Goal: Task Accomplishment & Management: Manage account settings

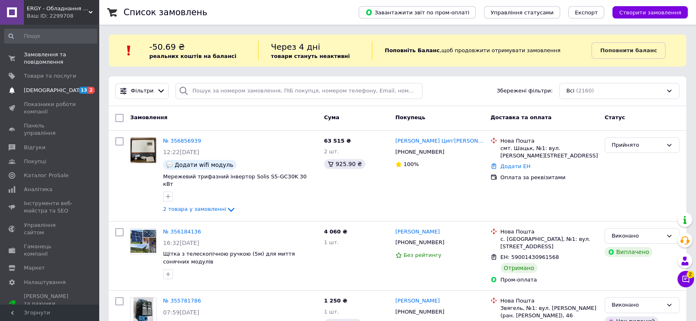
click at [58, 91] on span "[DEMOGRAPHIC_DATA]" at bounding box center [50, 90] width 52 height 7
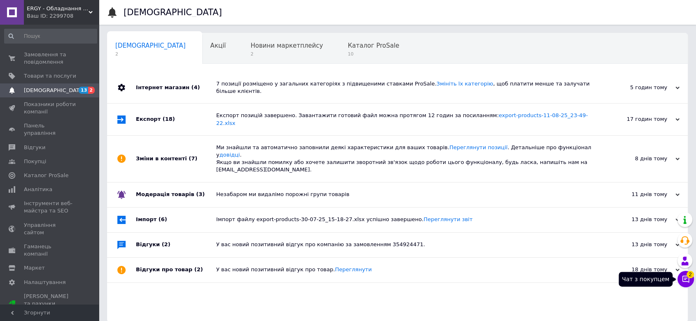
click at [687, 281] on icon at bounding box center [685, 279] width 8 height 8
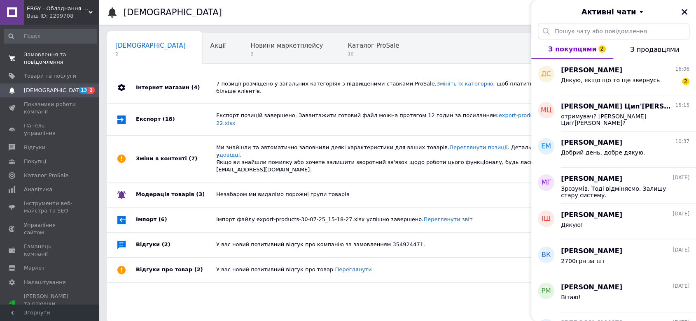
click at [31, 65] on span "Замовлення та повідомлення" at bounding box center [50, 58] width 52 height 15
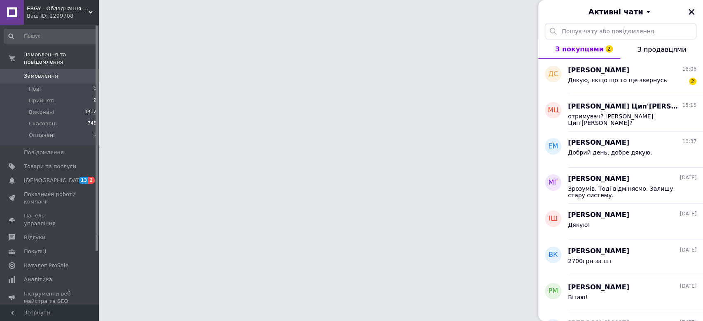
click at [691, 14] on icon "Закрити" at bounding box center [690, 11] width 7 height 7
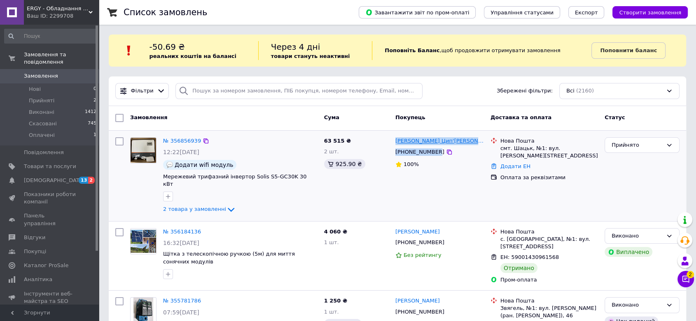
drag, startPoint x: 432, startPoint y: 151, endPoint x: 396, endPoint y: 142, distance: 37.7
click at [396, 142] on div "Наталія Цип'ящук +380683368579 100%" at bounding box center [439, 176] width 95 height 84
copy div "Наталія Цип'ящук +380683368579"
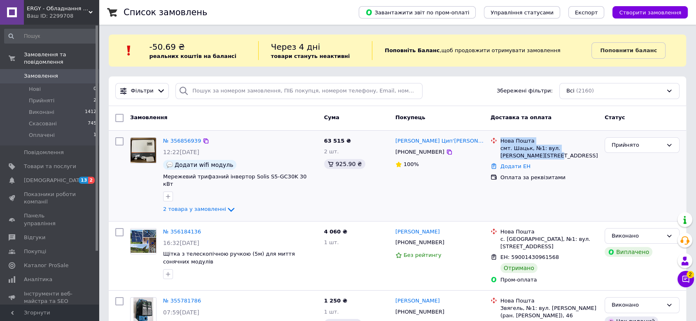
drag, startPoint x: 515, startPoint y: 154, endPoint x: 500, endPoint y: 141, distance: 19.2
click at [500, 141] on div "Нова Пошта смт. Шацьк, №1: вул. Степана Бандери, 29" at bounding box center [548, 148] width 101 height 23
copy div "Нова Пошта смт. Шацьк, №1: вул. Степана Бандери, 29"
click at [684, 279] on icon at bounding box center [685, 279] width 8 height 8
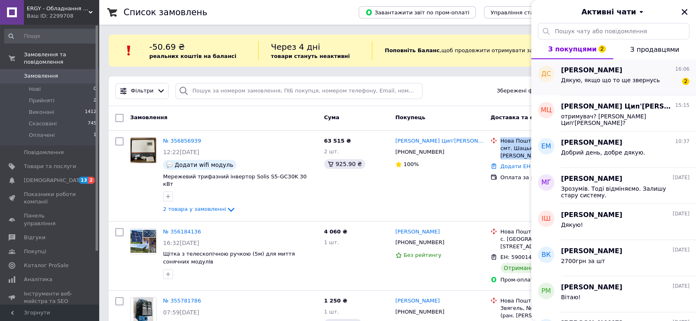
click at [589, 73] on span "Денис Сизоненко" at bounding box center [591, 70] width 61 height 9
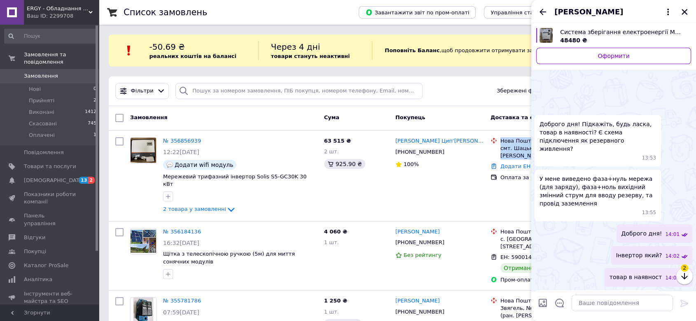
scroll to position [1074, 0]
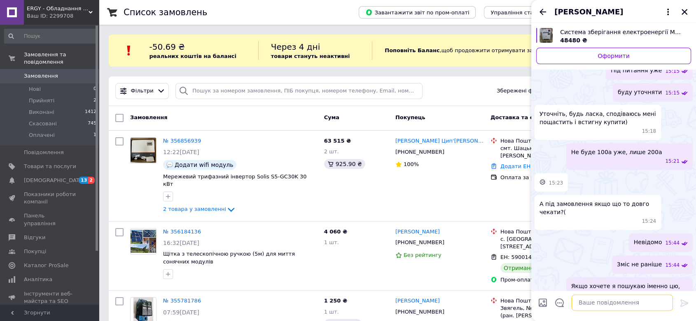
click at [593, 305] on textarea at bounding box center [621, 303] width 101 height 16
type textarea "З"
type textarea "Воно так і працює)"
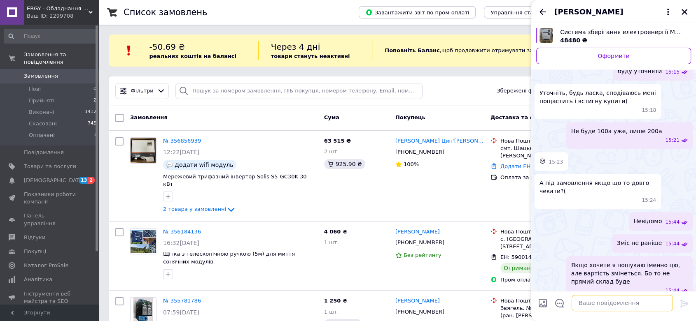
scroll to position [1060, 0]
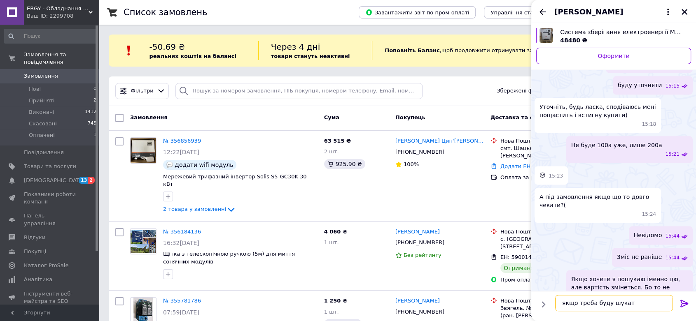
type textarea "якщо треба буду шукати"
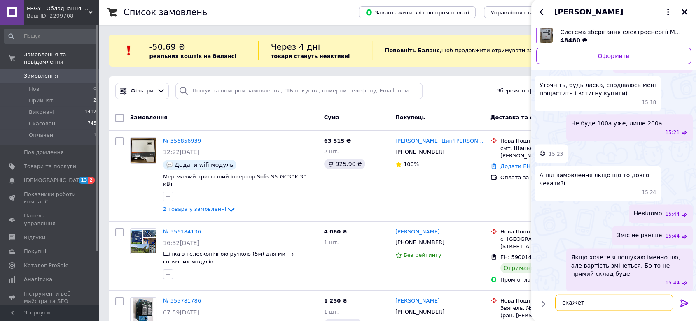
type textarea "скажете"
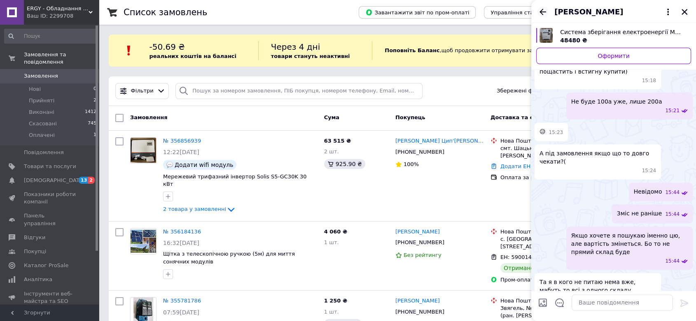
click at [541, 11] on icon "Назад" at bounding box center [542, 12] width 10 height 10
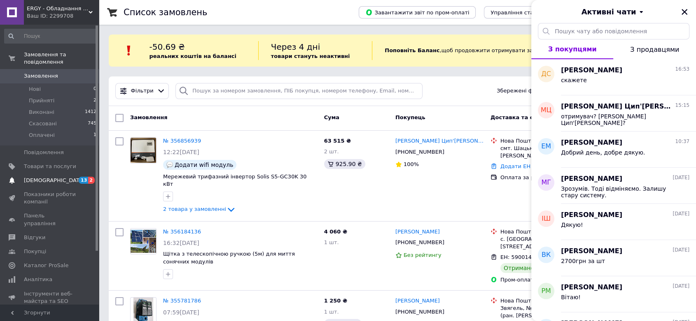
click at [49, 177] on span "[DEMOGRAPHIC_DATA]" at bounding box center [54, 180] width 61 height 7
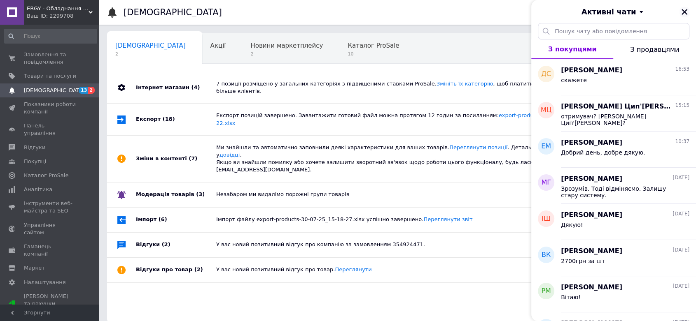
click at [682, 11] on icon "Закрити" at bounding box center [683, 11] width 7 height 7
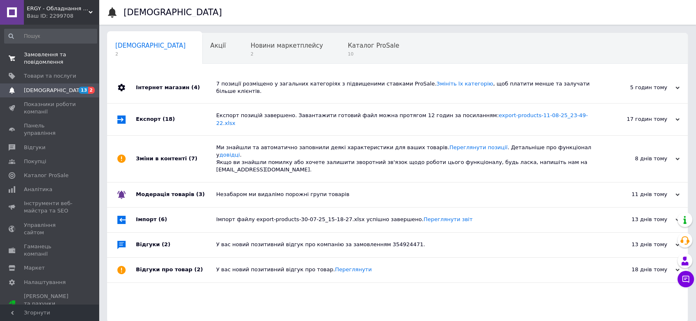
click at [63, 57] on span "Замовлення та повідомлення" at bounding box center [50, 58] width 52 height 15
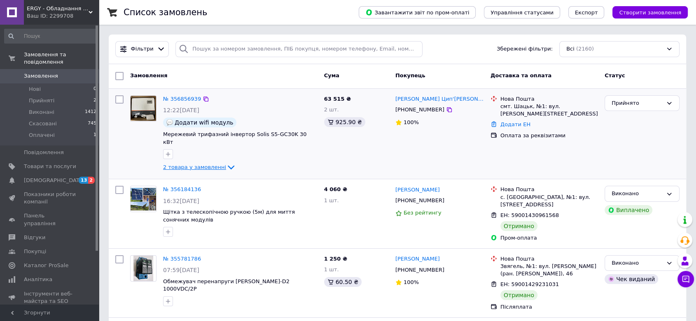
click at [184, 164] on span "2 товара у замовленні" at bounding box center [194, 167] width 63 height 6
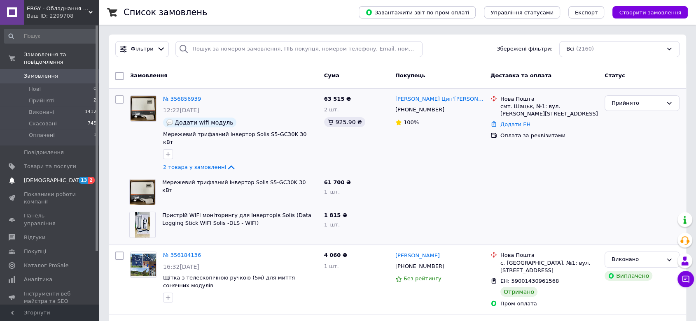
click at [49, 177] on span "[DEMOGRAPHIC_DATA]" at bounding box center [54, 180] width 61 height 7
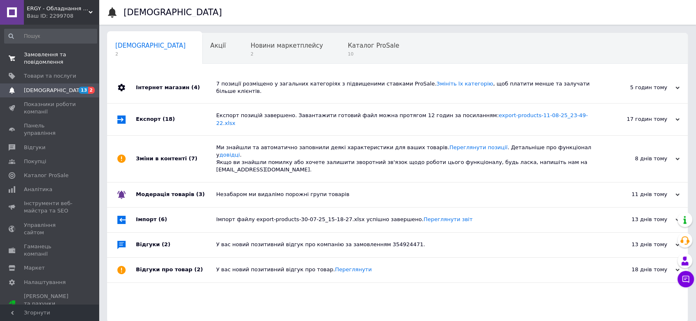
click at [42, 51] on span "Замовлення та повідомлення" at bounding box center [50, 58] width 52 height 15
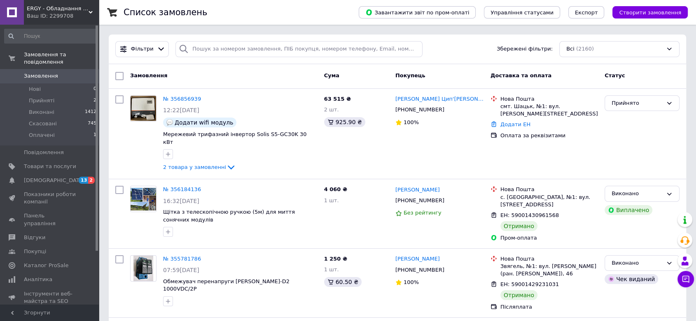
click at [36, 12] on span "ERGY - Обладнання для сонячних електростанцій" at bounding box center [58, 8] width 62 height 7
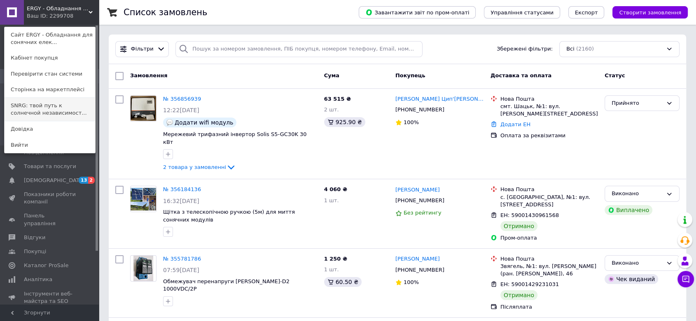
click at [36, 112] on link "SNRG: твой путь к солнечной независимост..." at bounding box center [50, 109] width 91 height 23
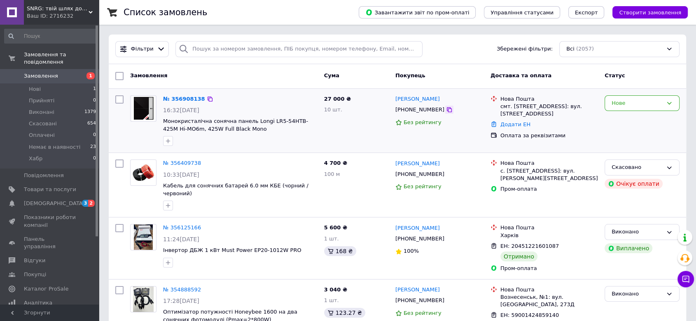
click at [446, 110] on icon at bounding box center [449, 110] width 7 height 7
click at [191, 98] on link "№ 356908138" at bounding box center [184, 99] width 42 height 6
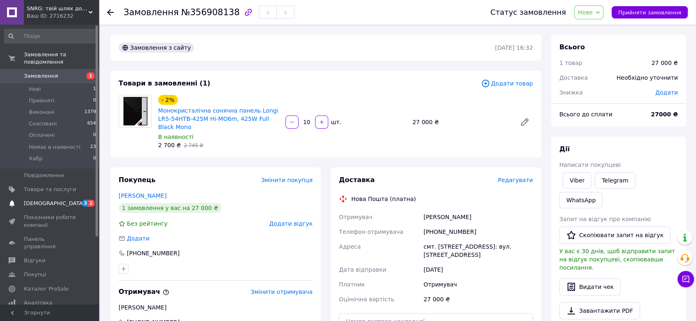
click at [35, 197] on link "[DEMOGRAPHIC_DATA] 3 2" at bounding box center [50, 204] width 101 height 14
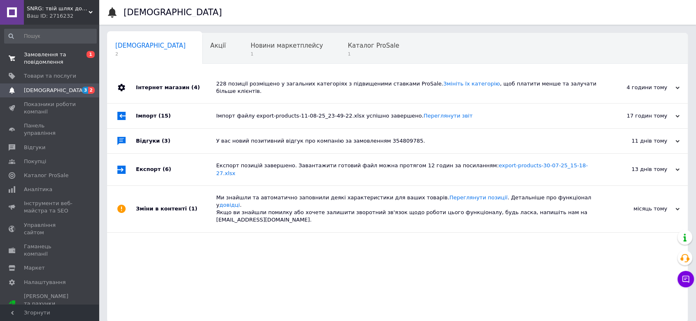
click at [32, 59] on span "Замовлення та повідомлення" at bounding box center [50, 58] width 52 height 15
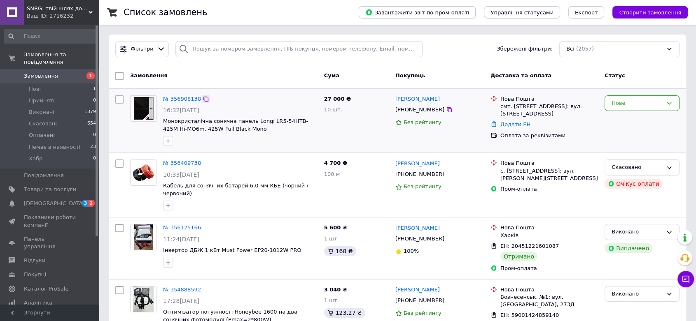
click at [202, 97] on icon at bounding box center [205, 99] width 7 height 7
drag, startPoint x: 250, startPoint y: 129, endPoint x: 165, endPoint y: 122, distance: 85.9
click at [165, 122] on span "Монокристалічна сонячна панель Longi LR5-54HTB-425M Hi-MO6m, 425W Full Black Mo…" at bounding box center [240, 125] width 154 height 15
copy span "Монокристалічна сонячна панель Longi LR5-54HTB-425M Hi-MO6m, 425W Full Black Mo…"
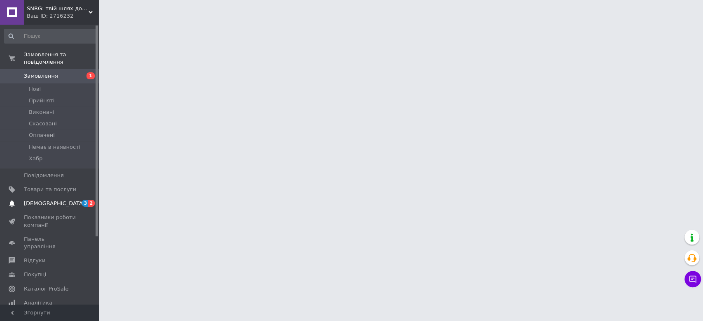
click at [49, 200] on span "[DEMOGRAPHIC_DATA]" at bounding box center [54, 203] width 61 height 7
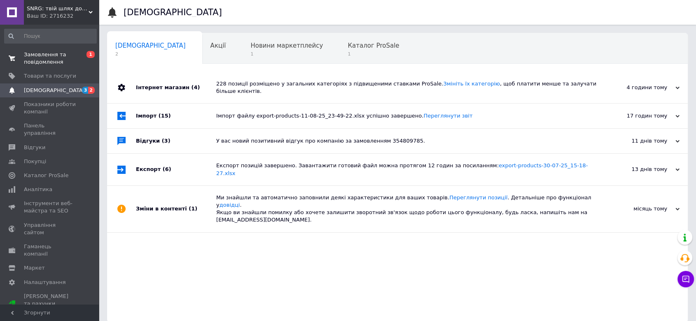
click at [53, 61] on span "Замовлення та повідомлення" at bounding box center [50, 58] width 52 height 15
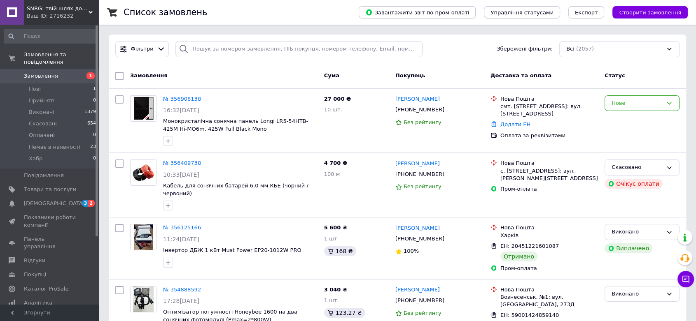
click at [50, 15] on div "Ваш ID: 2716232" at bounding box center [63, 15] width 72 height 7
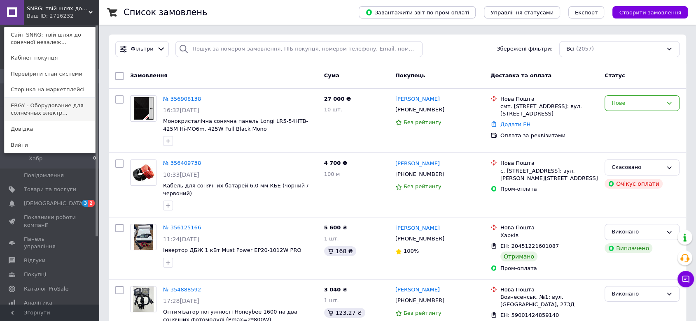
click at [27, 110] on link "ERGY - Оборудование для солнечных электр..." at bounding box center [50, 109] width 91 height 23
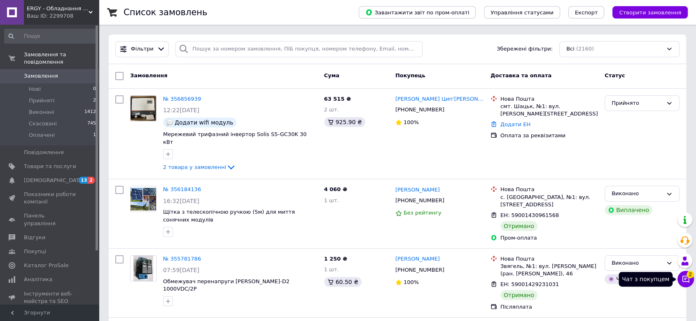
click at [689, 277] on span "2" at bounding box center [689, 274] width 7 height 7
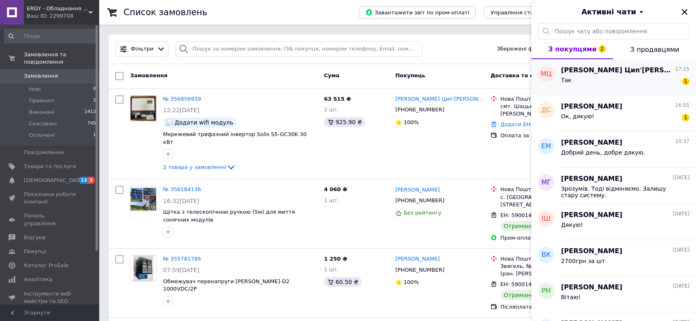
click at [598, 85] on div "Так 1" at bounding box center [625, 81] width 128 height 13
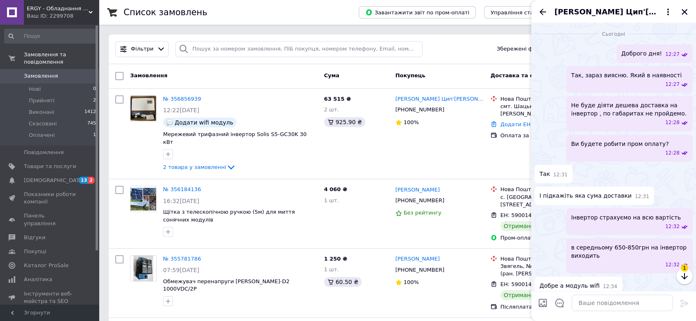
scroll to position [794, 0]
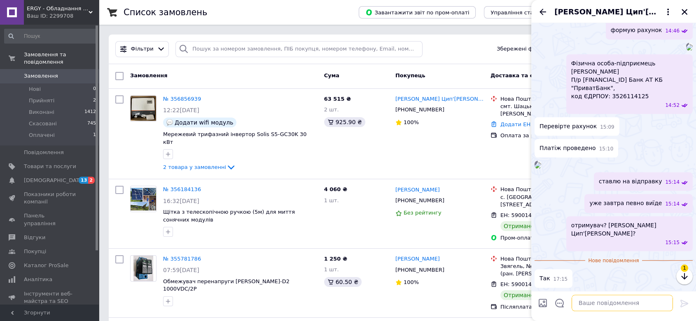
click at [606, 301] on textarea at bounding box center [621, 303] width 101 height 16
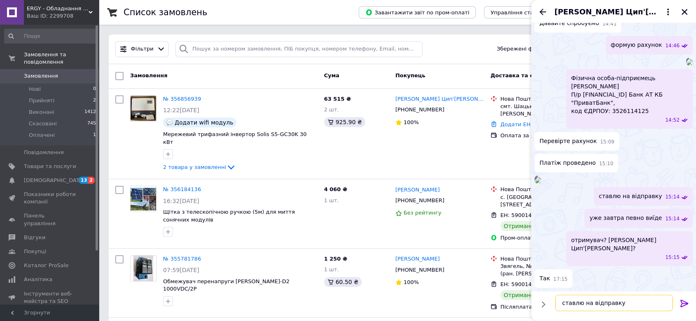
type textarea "ставлю на відправку."
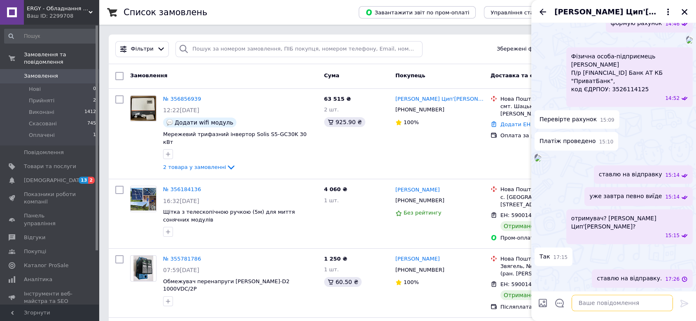
scroll to position [852, 0]
click at [542, 11] on icon "Назад" at bounding box center [542, 12] width 10 height 10
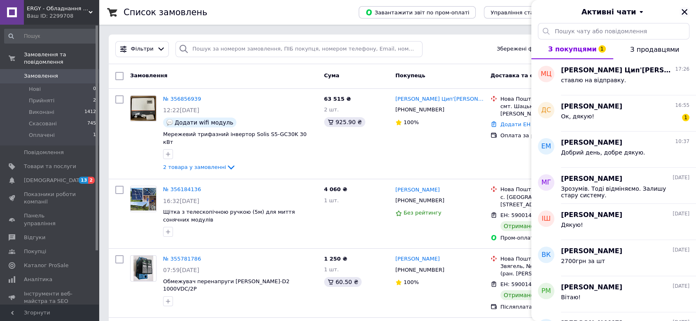
click at [684, 11] on icon "Закрити" at bounding box center [683, 11] width 7 height 7
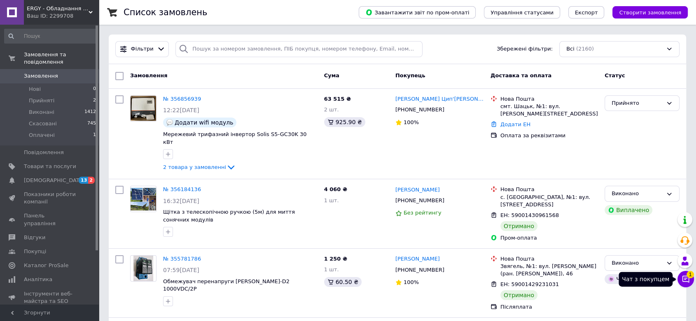
click at [686, 276] on icon at bounding box center [685, 279] width 7 height 7
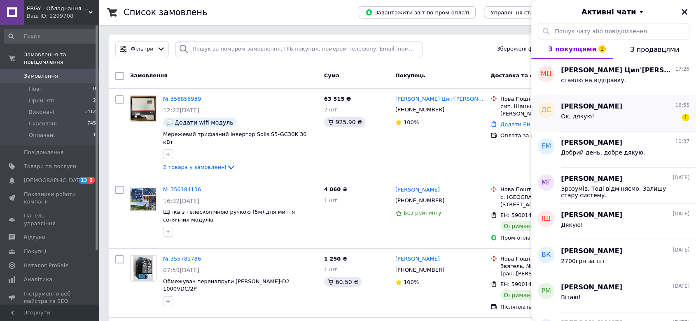
click at [579, 113] on span "Ок, дякую!" at bounding box center [577, 116] width 33 height 7
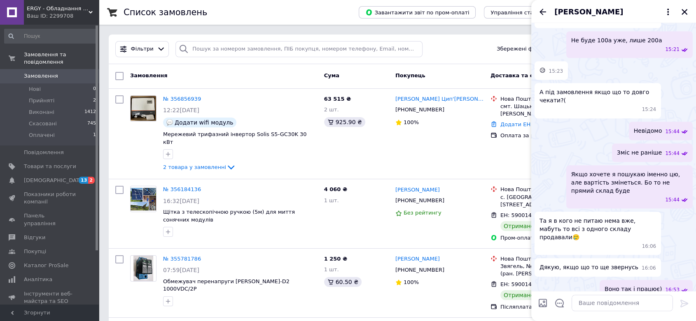
scroll to position [803, 0]
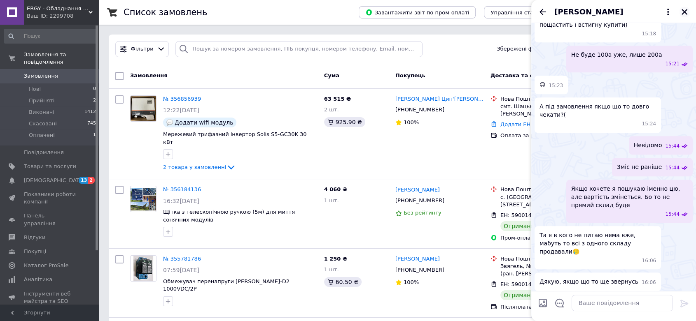
click at [685, 9] on icon "Закрити" at bounding box center [683, 11] width 7 height 7
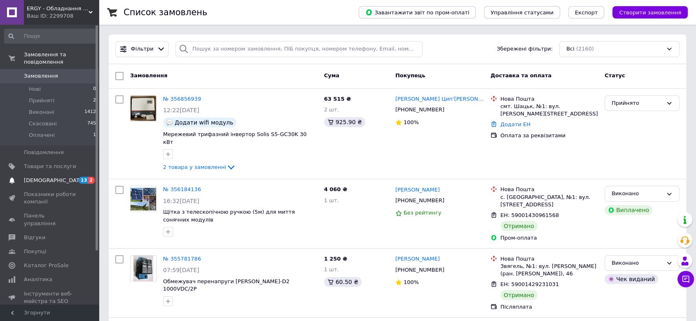
click at [48, 177] on span "[DEMOGRAPHIC_DATA]" at bounding box center [54, 180] width 61 height 7
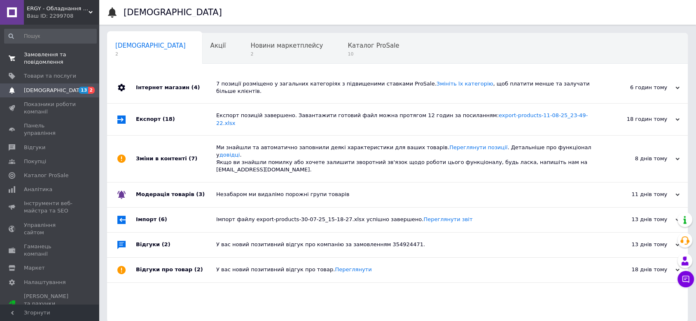
click at [45, 52] on span "Замовлення та повідомлення" at bounding box center [50, 58] width 52 height 15
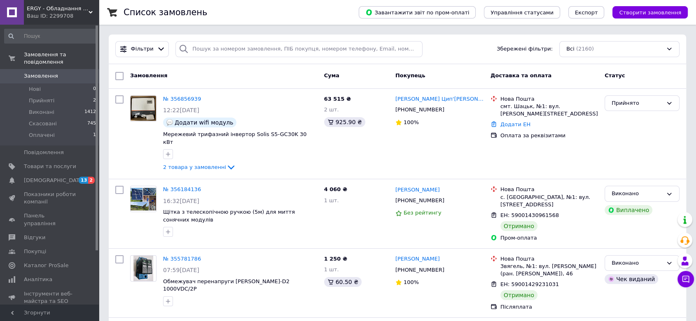
click at [45, 16] on div "Ваш ID: 2299708" at bounding box center [63, 15] width 72 height 7
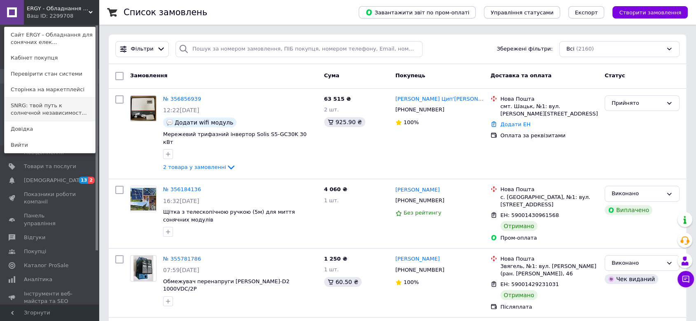
click at [33, 111] on link "SNRG: твой путь к солнечной независимост..." at bounding box center [50, 109] width 91 height 23
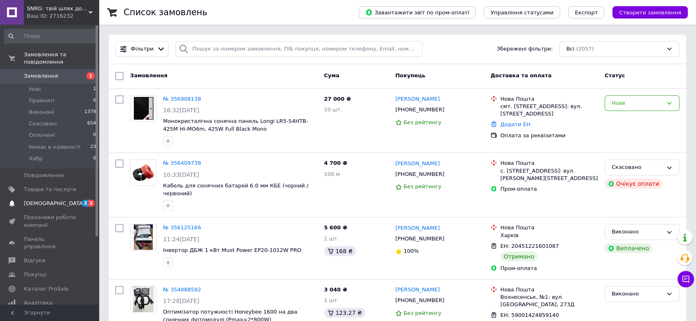
click at [54, 200] on span "[DEMOGRAPHIC_DATA]" at bounding box center [50, 203] width 52 height 7
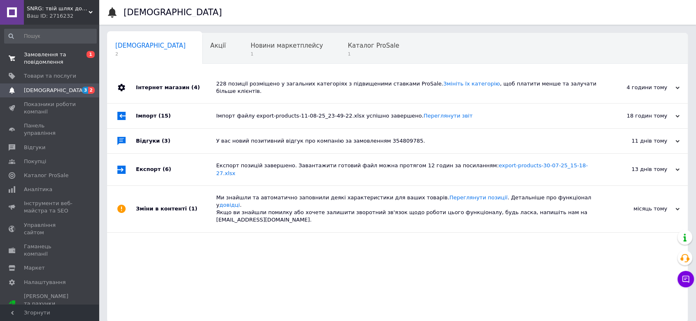
click at [33, 56] on span "Замовлення та повідомлення" at bounding box center [50, 58] width 52 height 15
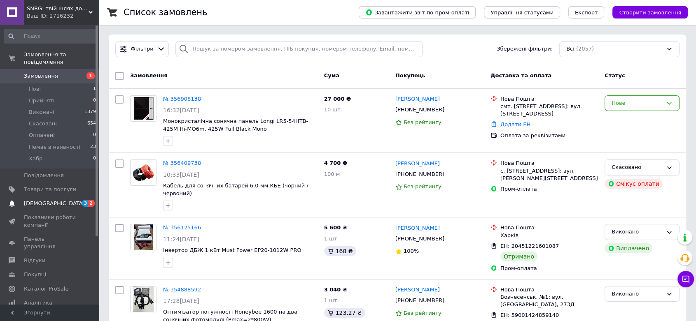
click at [67, 197] on link "[DEMOGRAPHIC_DATA] 3 2" at bounding box center [50, 204] width 101 height 14
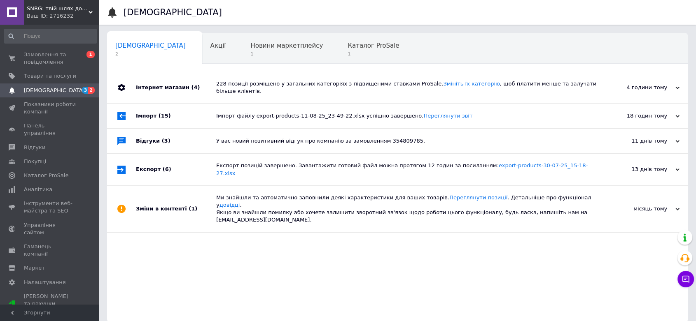
click at [67, 17] on div "Ваш ID: 2716232" at bounding box center [63, 15] width 72 height 7
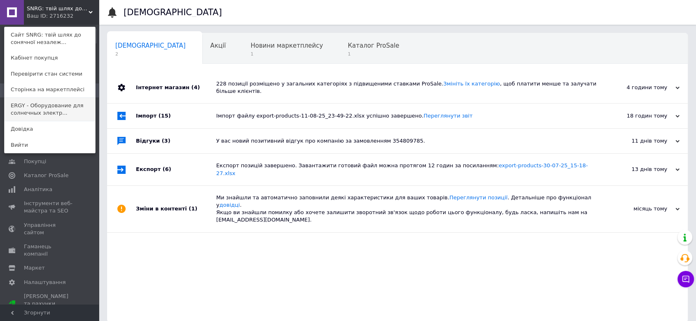
click at [51, 112] on link "ERGY - Оборудование для солнечных электр..." at bounding box center [50, 109] width 91 height 23
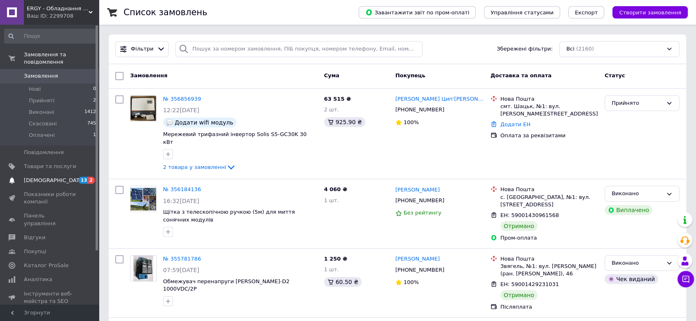
click at [69, 177] on span "[DEMOGRAPHIC_DATA]" at bounding box center [50, 180] width 52 height 7
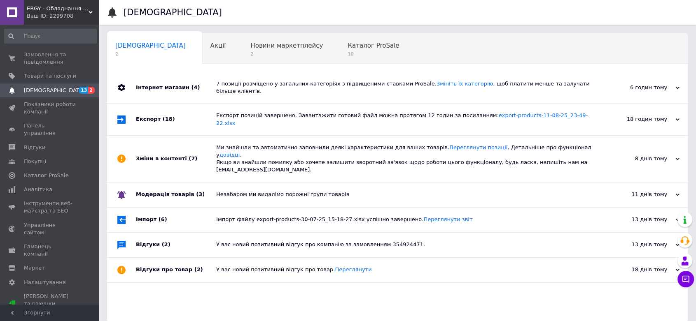
click at [69, 4] on div "ERGY - Обладнання для сонячних електростанцій Ваш ID: 2299708" at bounding box center [61, 12] width 75 height 25
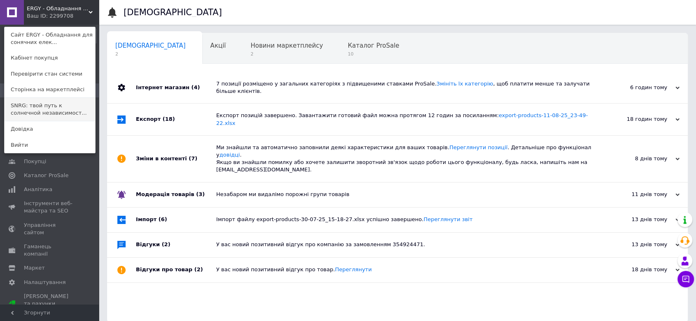
click at [23, 107] on link "SNRG: твой путь к солнечной независимост..." at bounding box center [50, 109] width 91 height 23
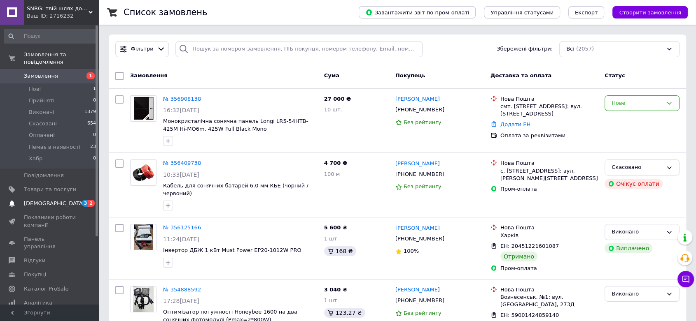
click at [54, 200] on span "[DEMOGRAPHIC_DATA]" at bounding box center [50, 203] width 52 height 7
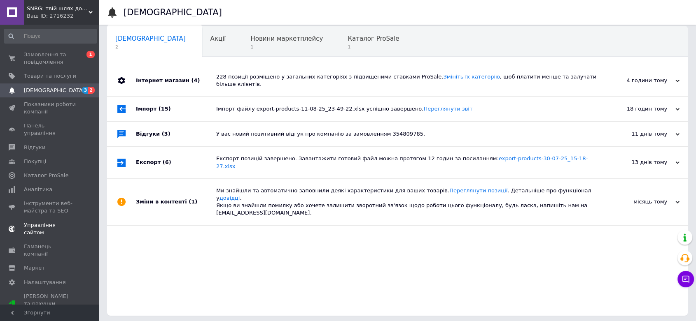
scroll to position [9, 0]
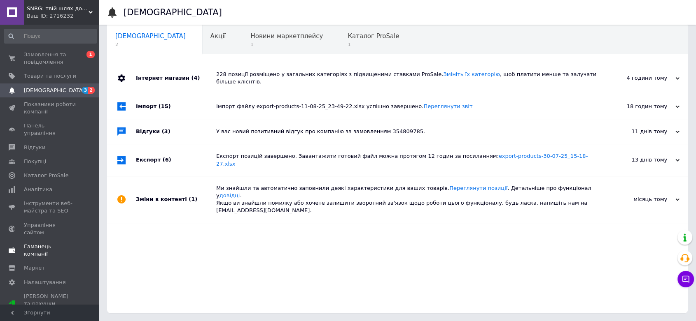
click at [43, 243] on span "Гаманець компанії" at bounding box center [50, 250] width 52 height 15
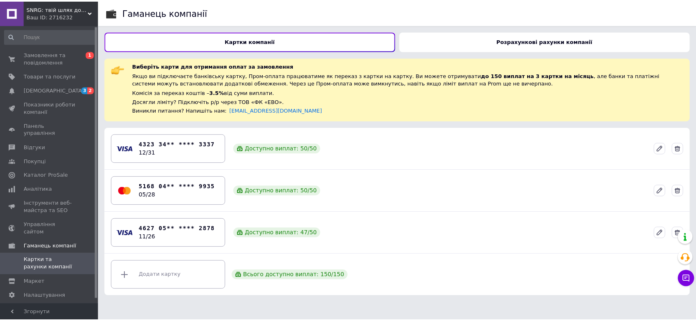
scroll to position [5, 0]
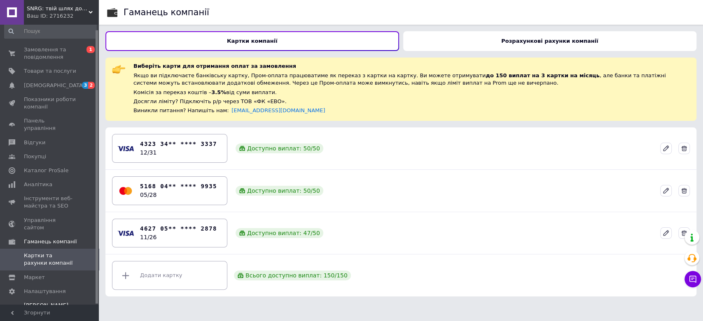
click at [44, 299] on link "[PERSON_NAME] та рахунки Prom топ" at bounding box center [50, 313] width 101 height 29
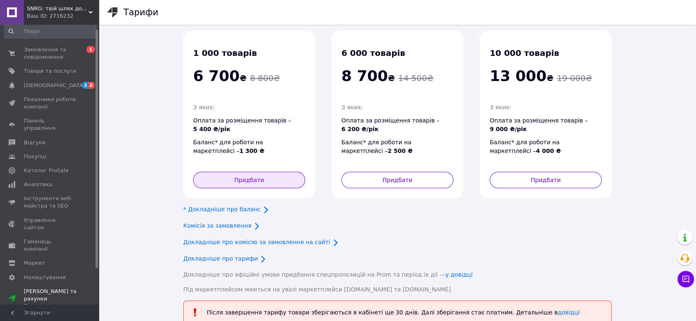
scroll to position [114, 0]
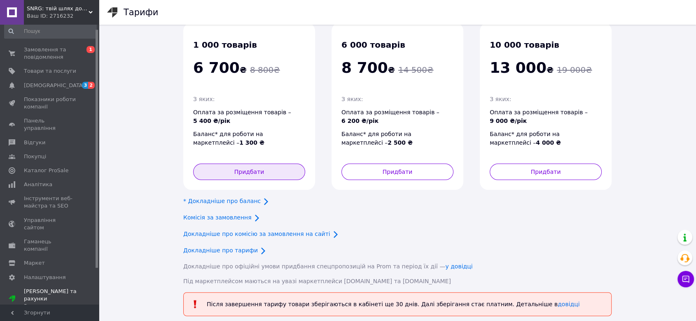
click at [272, 164] on button "Придбати" at bounding box center [249, 172] width 112 height 16
